Goal: Task Accomplishment & Management: Manage account settings

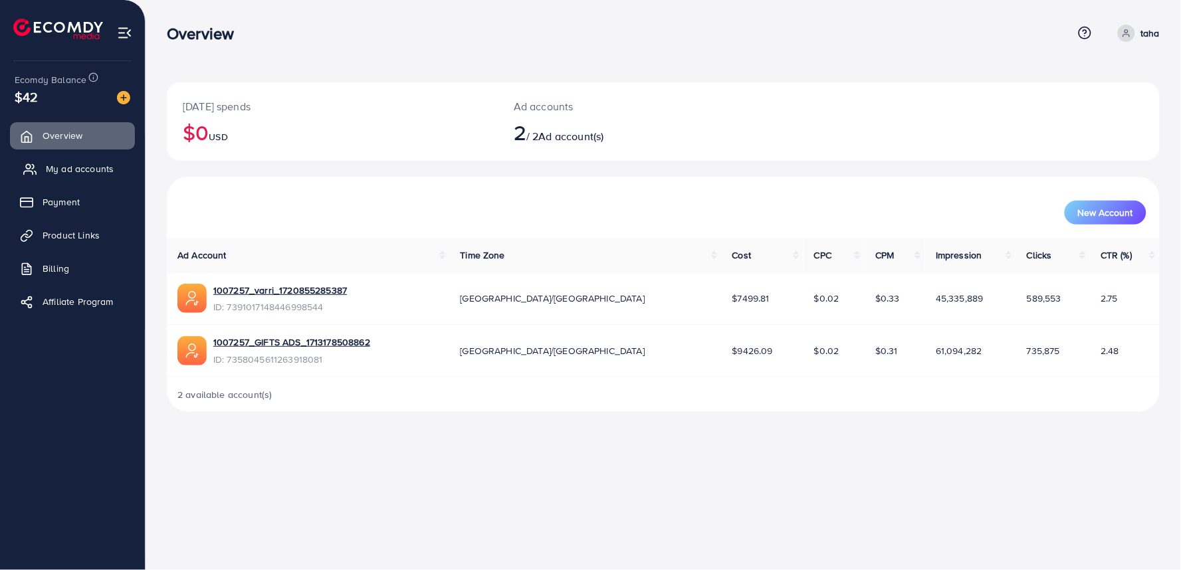
click at [86, 177] on link "My ad accounts" at bounding box center [72, 169] width 125 height 27
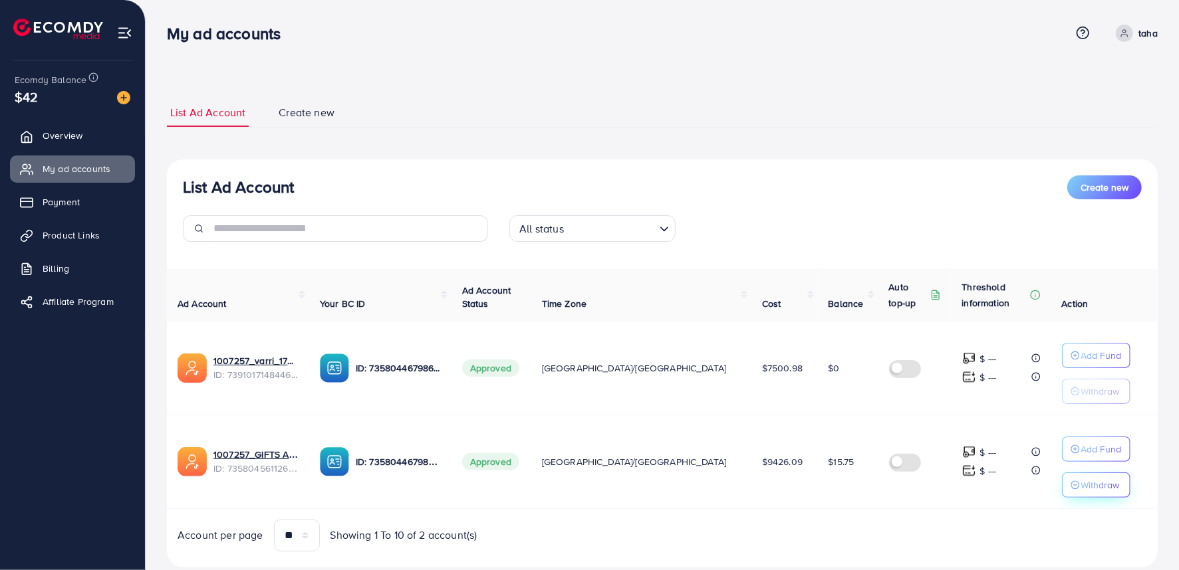
click at [1081, 483] on p "Withdraw" at bounding box center [1100, 485] width 39 height 16
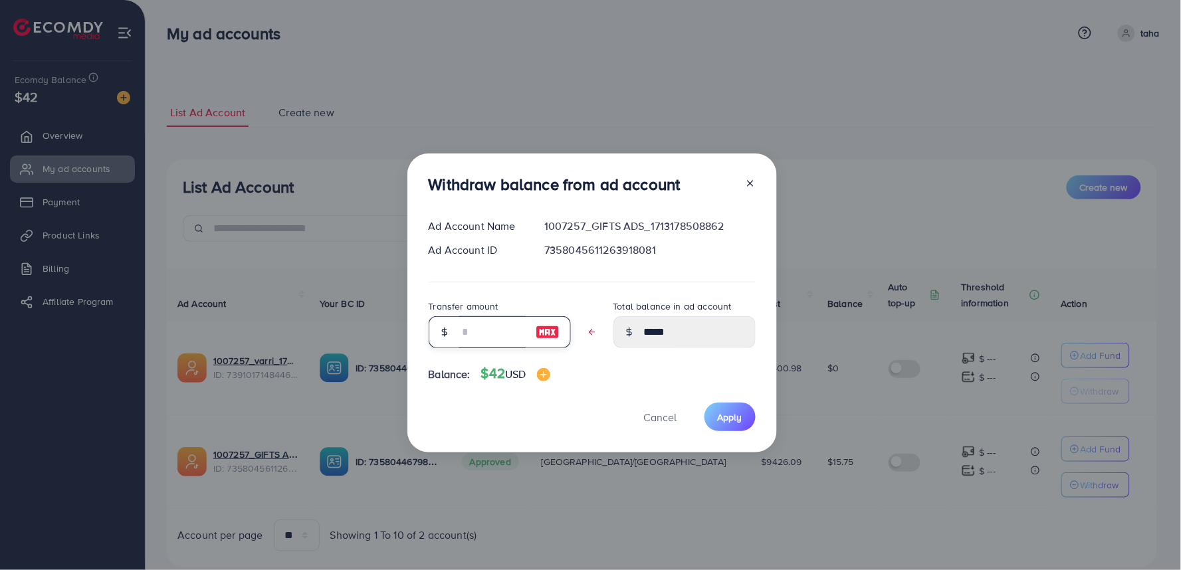
click at [496, 330] on input "text" at bounding box center [492, 332] width 66 height 32
type input "*"
type input "****"
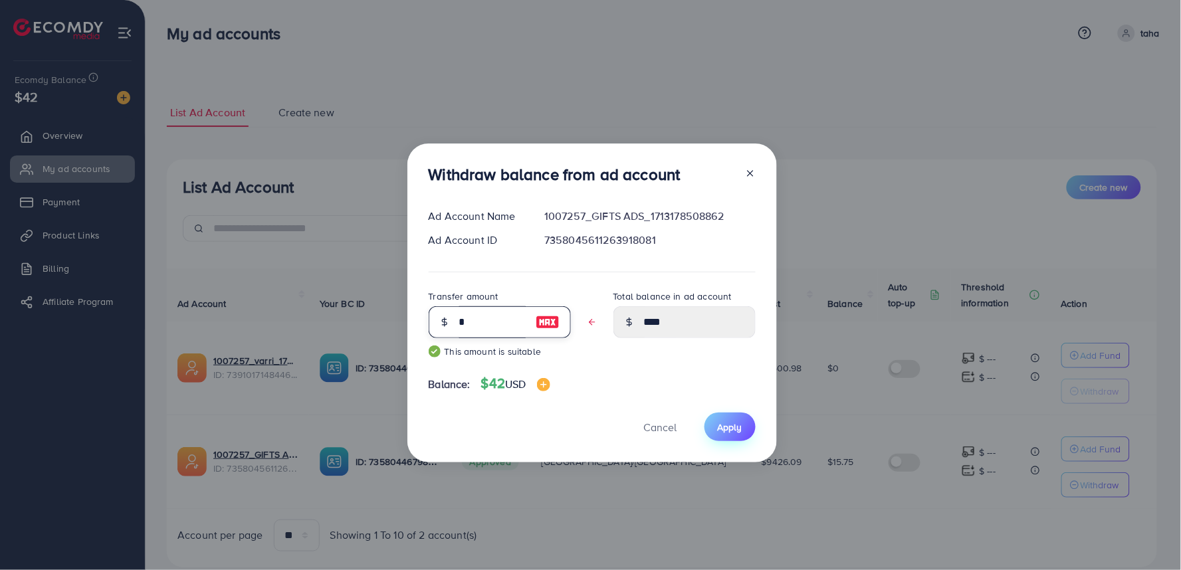
type input "*"
click at [738, 434] on button "Apply" at bounding box center [730, 427] width 51 height 29
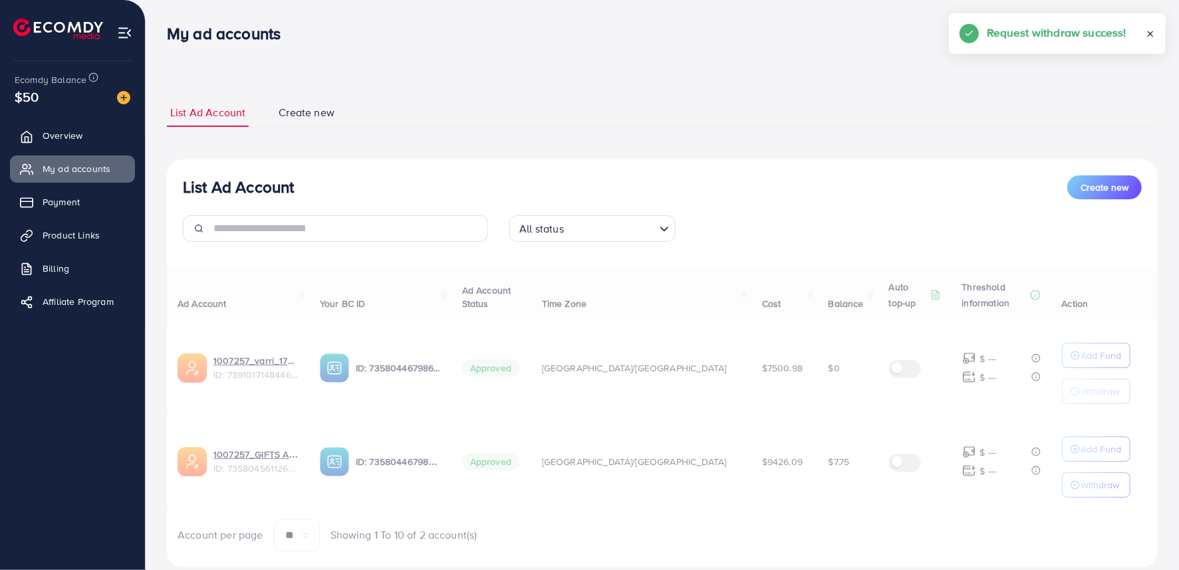
click at [278, 356] on div at bounding box center [662, 353] width 990 height 15
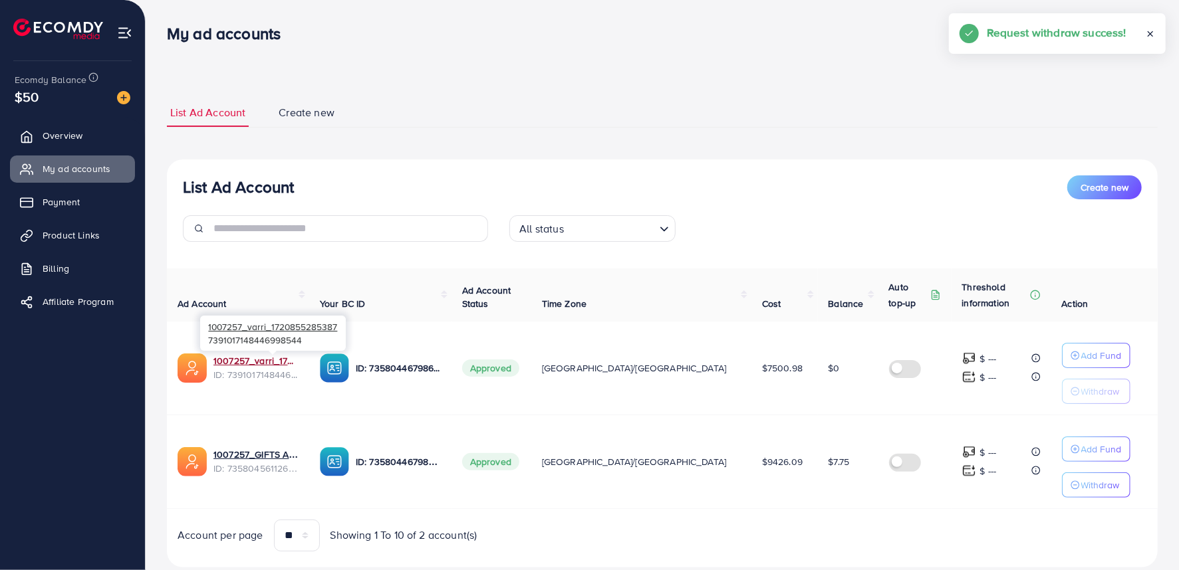
click at [278, 356] on link "1007257_varri_1720855285387" at bounding box center [255, 360] width 85 height 13
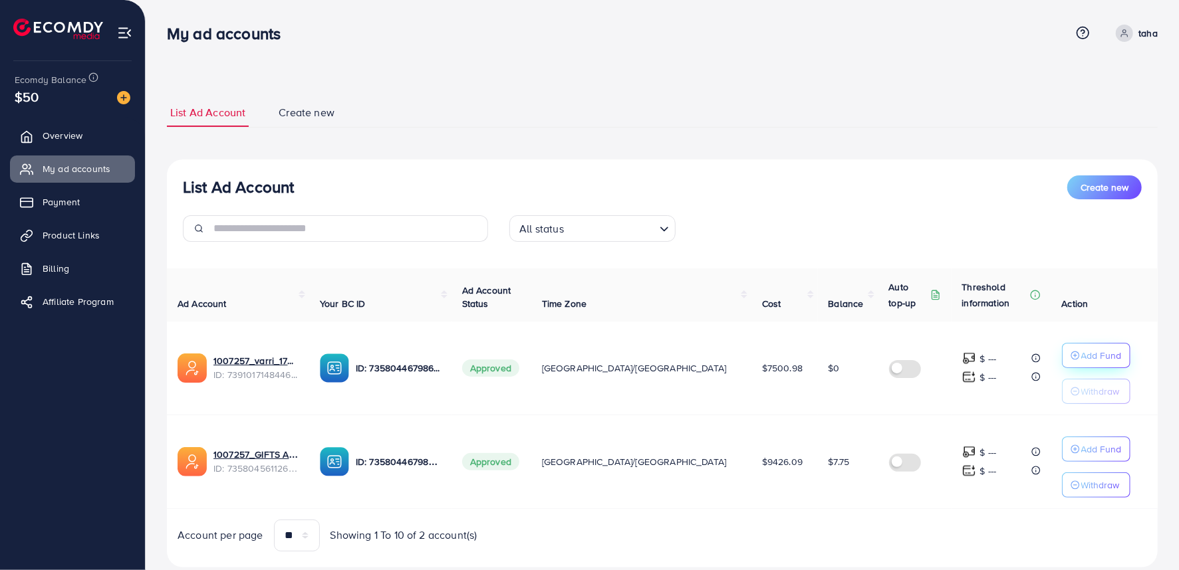
click at [1081, 356] on p "Add Fund" at bounding box center [1101, 356] width 41 height 16
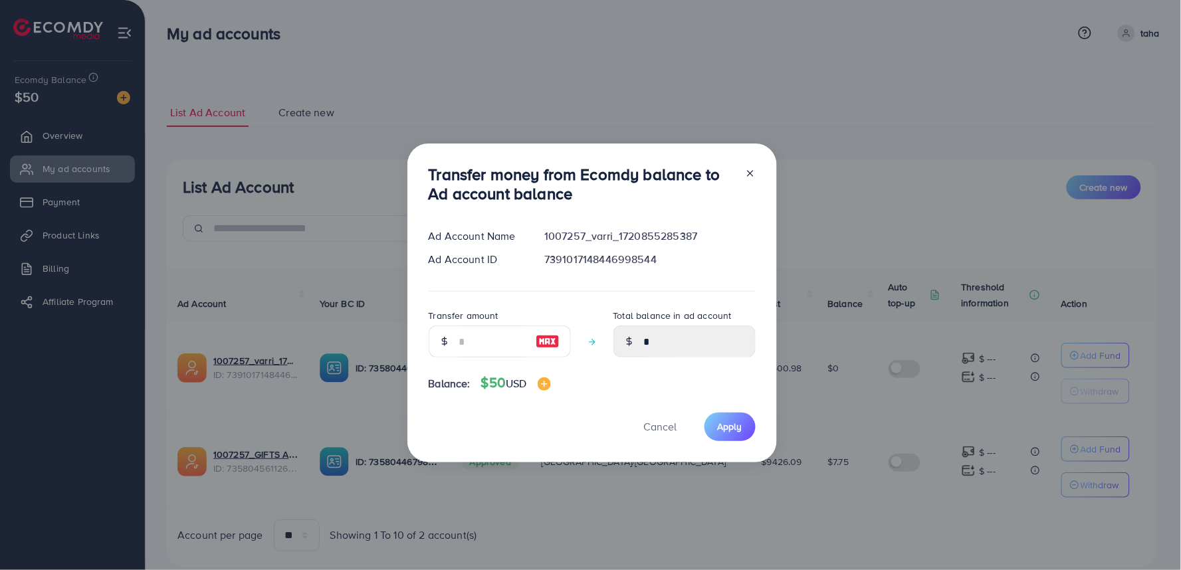
click at [547, 343] on img at bounding box center [548, 342] width 24 height 16
type input "**"
type input "*****"
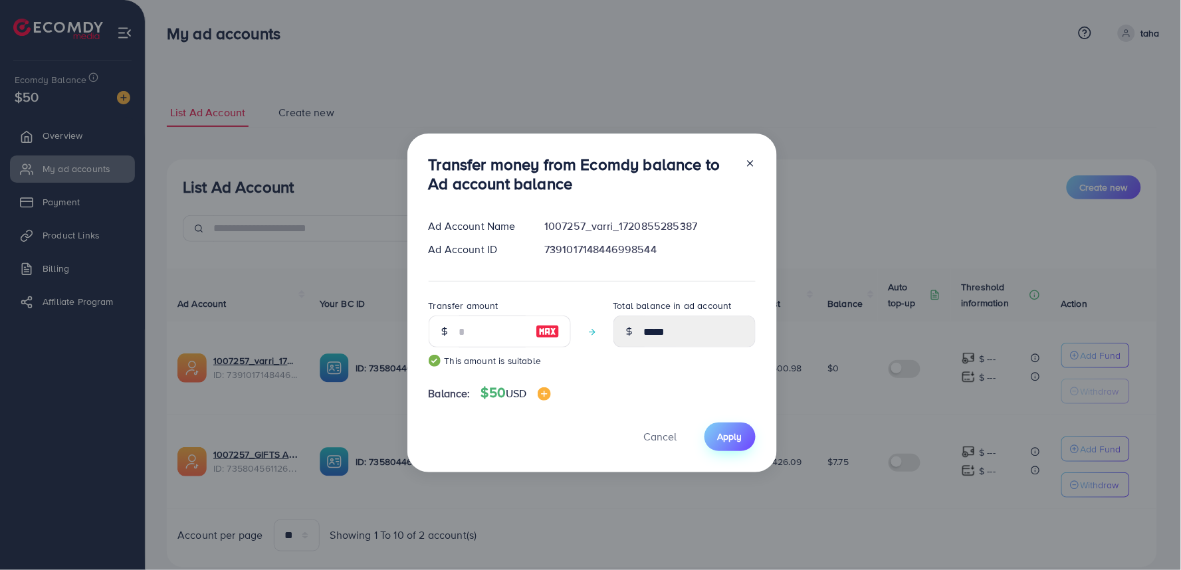
click at [727, 442] on span "Apply" at bounding box center [730, 436] width 25 height 13
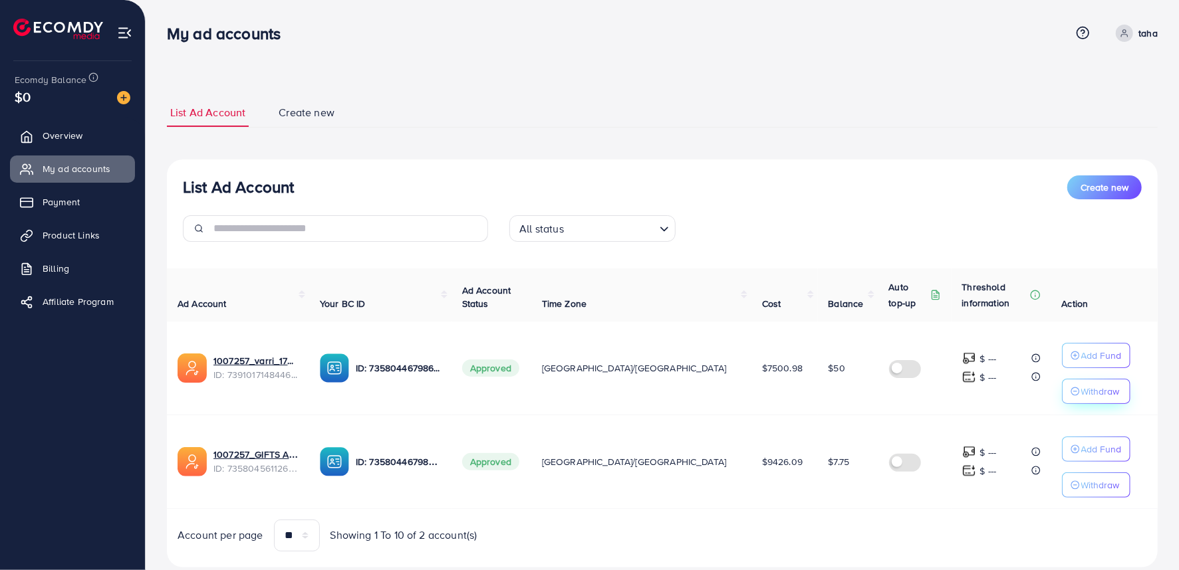
click at [1081, 391] on p "Withdraw" at bounding box center [1100, 392] width 39 height 16
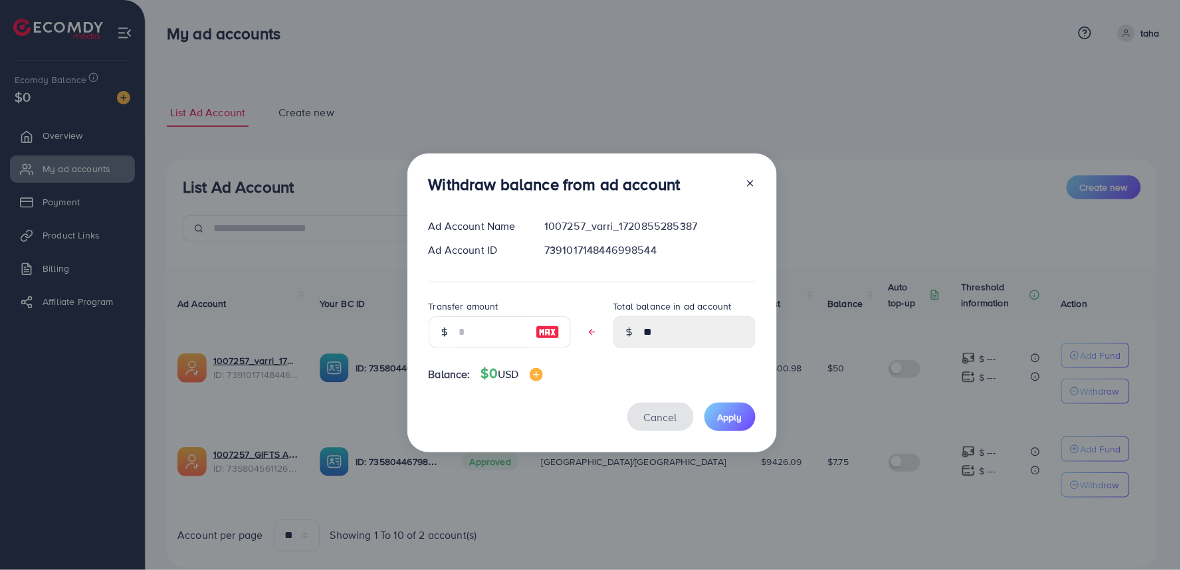
click at [673, 422] on span "Cancel" at bounding box center [660, 417] width 33 height 15
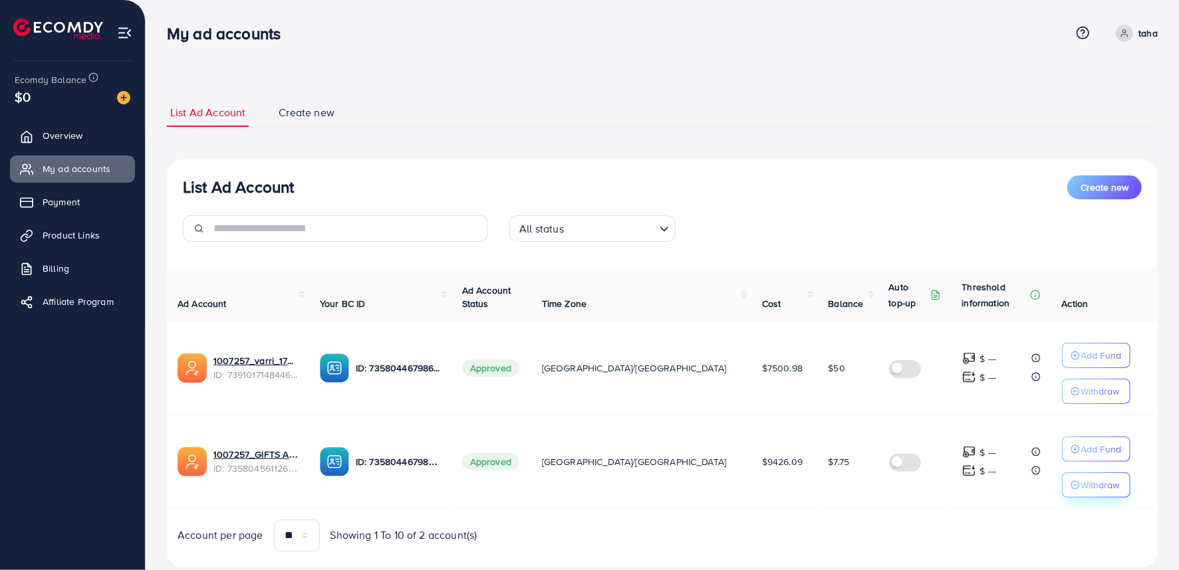
click at [1081, 477] on p "Withdraw" at bounding box center [1100, 485] width 39 height 16
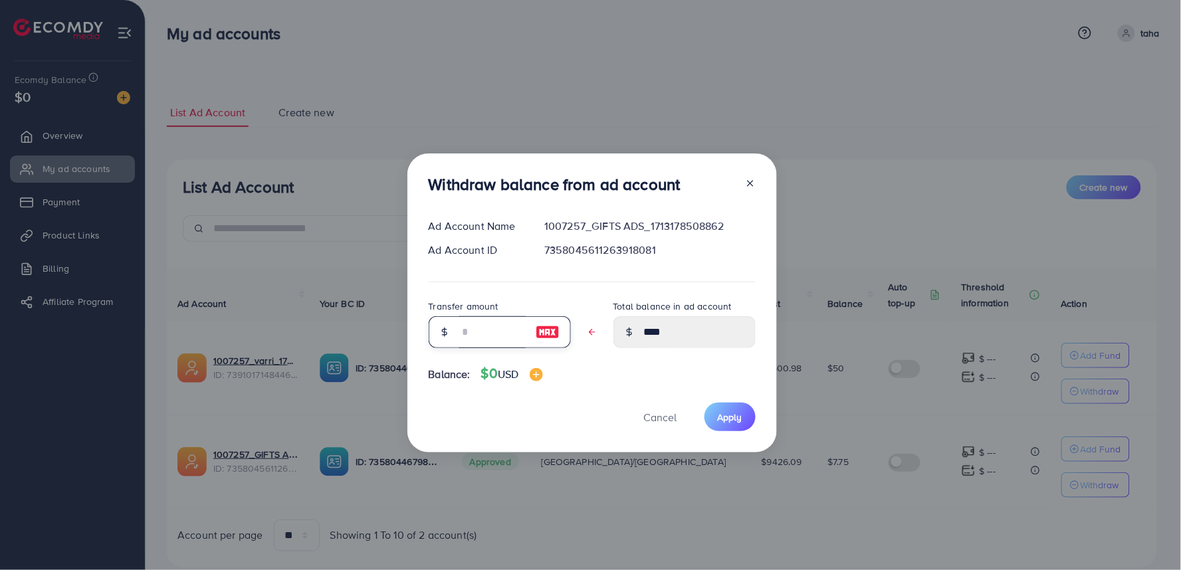
click at [503, 324] on input "text" at bounding box center [492, 332] width 66 height 32
type input "*"
type input "****"
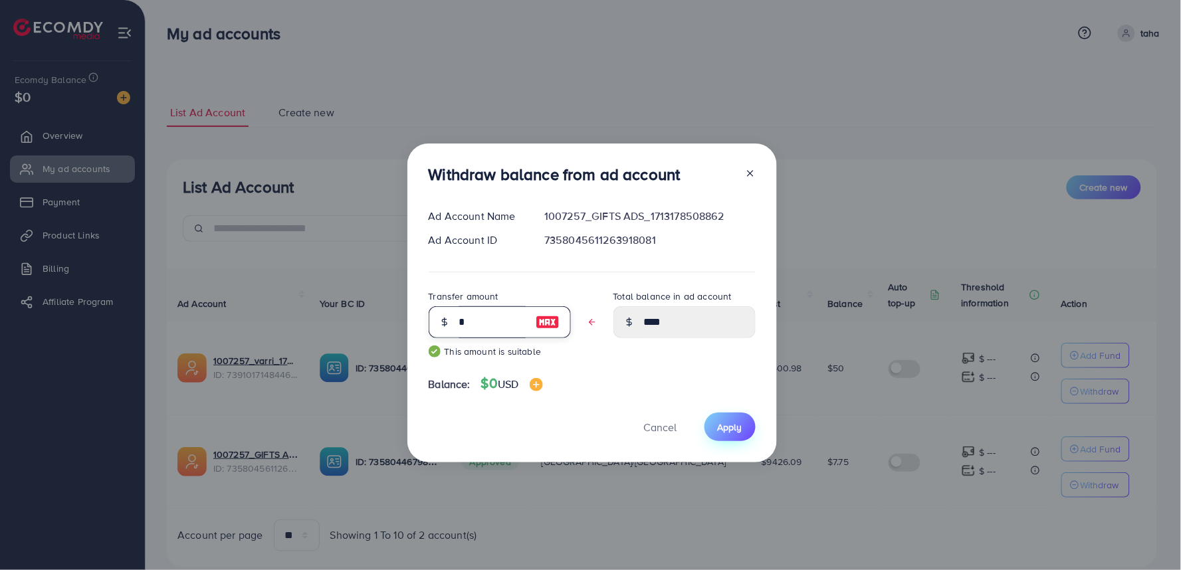
type input "*"
click at [721, 435] on button "Apply" at bounding box center [730, 427] width 51 height 29
